Goal: Navigation & Orientation: Go to known website

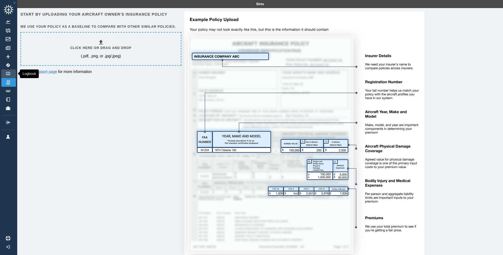
click at [10, 72] on img at bounding box center [8, 73] width 6 height 3
click at [10, 73] on img at bounding box center [8, 73] width 6 height 3
click at [10, 11] on icon at bounding box center [8, 9] width 11 height 11
